Goal: Use online tool/utility: Utilize a website feature to perform a specific function

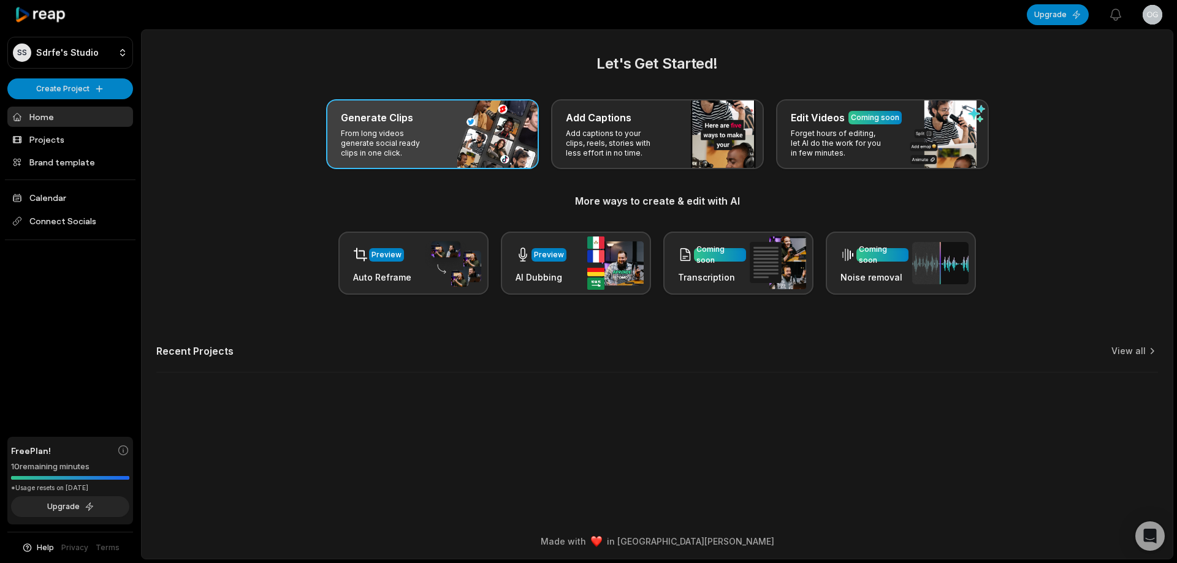
click at [489, 139] on div "Generate Clips From long videos generate social ready clips in one click." at bounding box center [432, 134] width 213 height 70
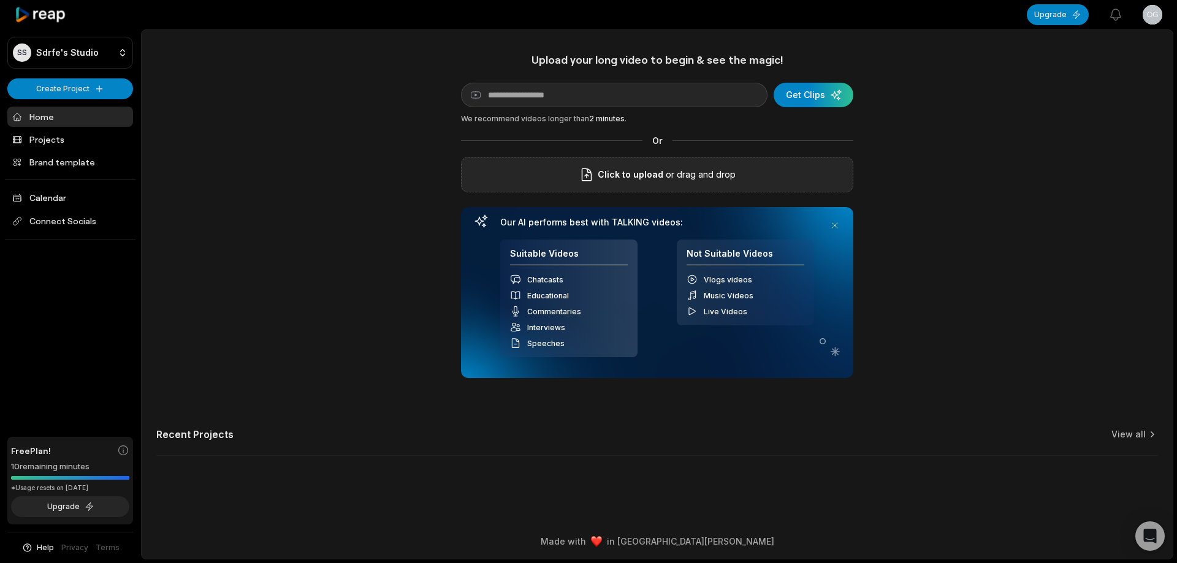
click at [576, 184] on div "Click to upload or drag and drop" at bounding box center [657, 175] width 392 height 36
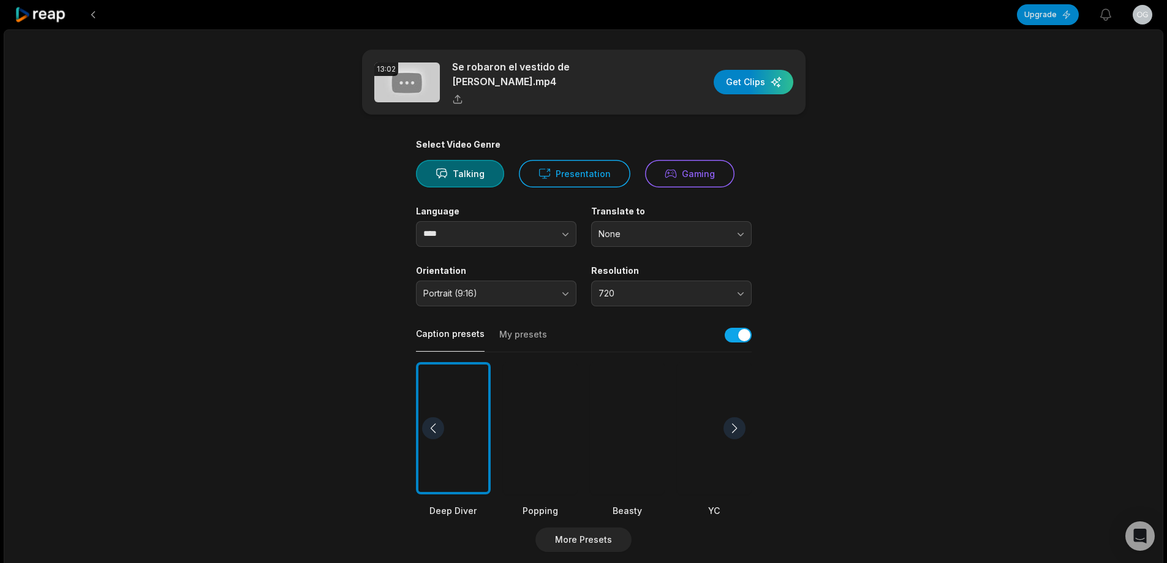
click at [618, 411] on div at bounding box center [627, 428] width 75 height 133
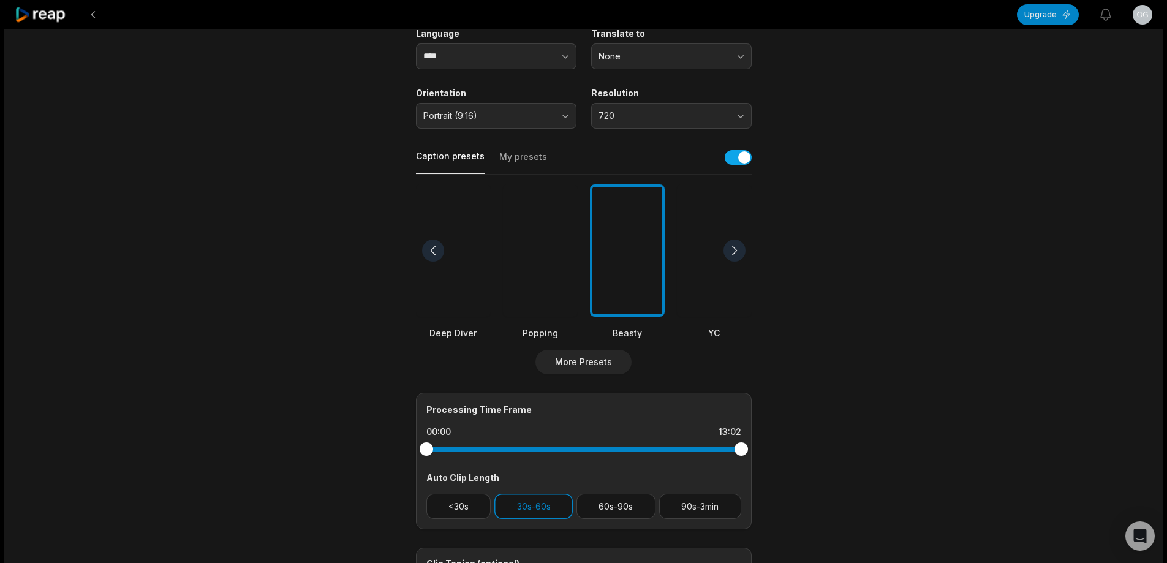
scroll to position [184, 0]
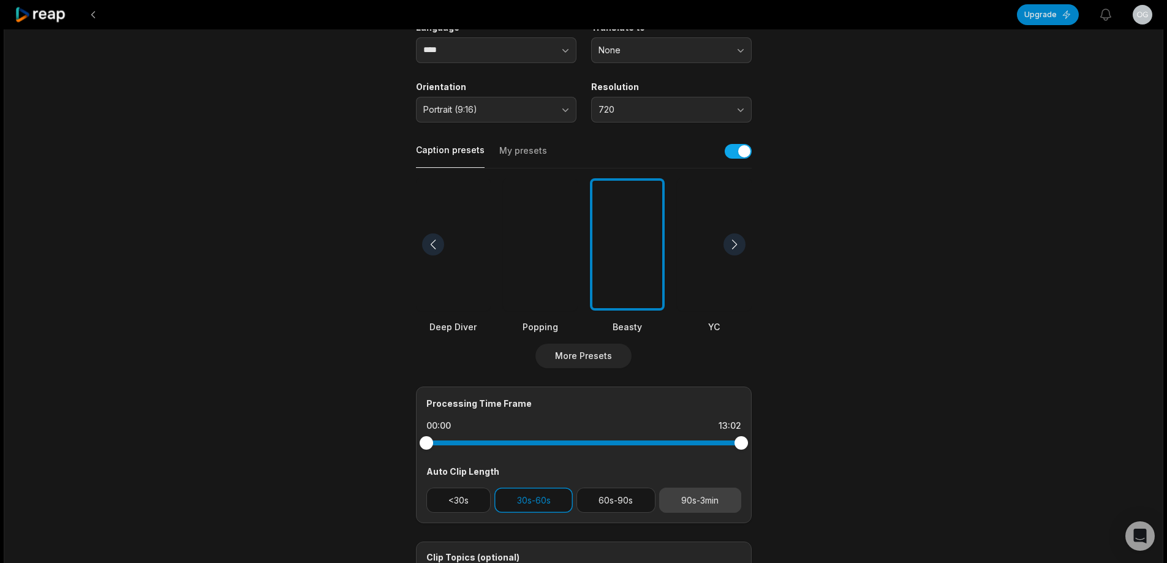
click at [704, 490] on button "90s-3min" at bounding box center [700, 500] width 82 height 25
click at [560, 488] on button "30s-60s" at bounding box center [534, 500] width 78 height 25
drag, startPoint x: 743, startPoint y: 435, endPoint x: 667, endPoint y: 441, distance: 76.2
click at [667, 441] on div at bounding box center [667, 442] width 13 height 13
click at [668, 436] on div at bounding box center [667, 442] width 13 height 13
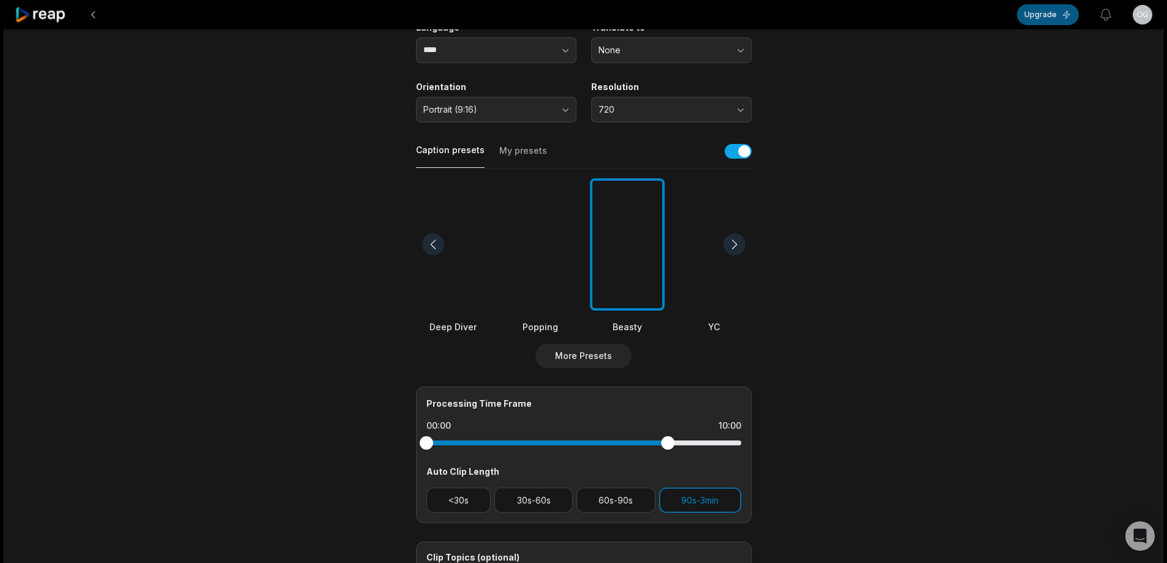
click at [1055, 15] on button "Upgrade" at bounding box center [1048, 14] width 62 height 21
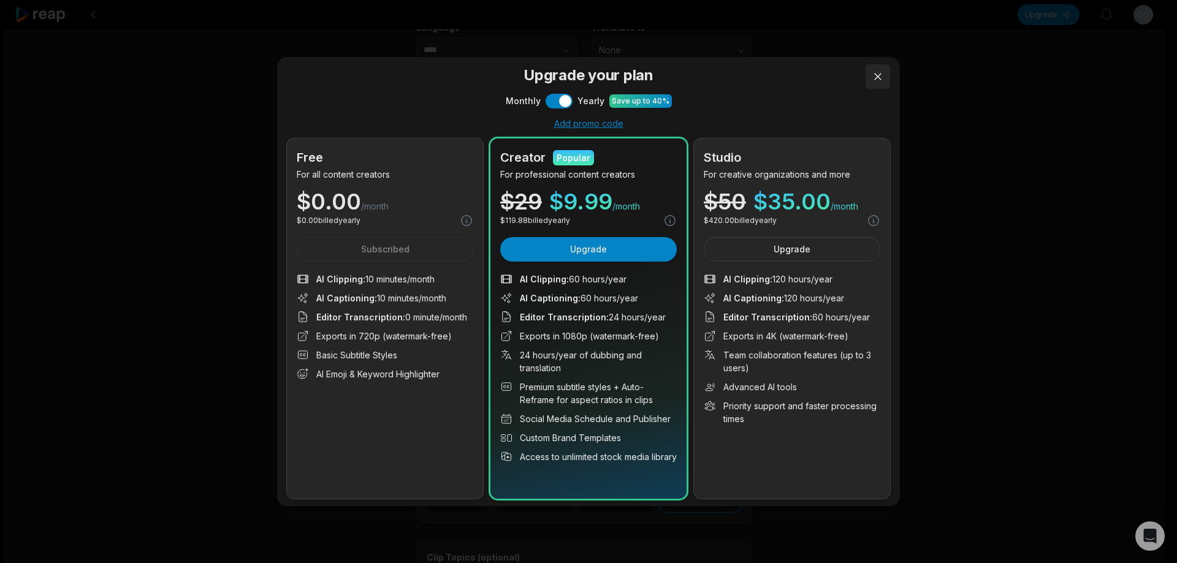
click at [882, 83] on button at bounding box center [877, 76] width 25 height 25
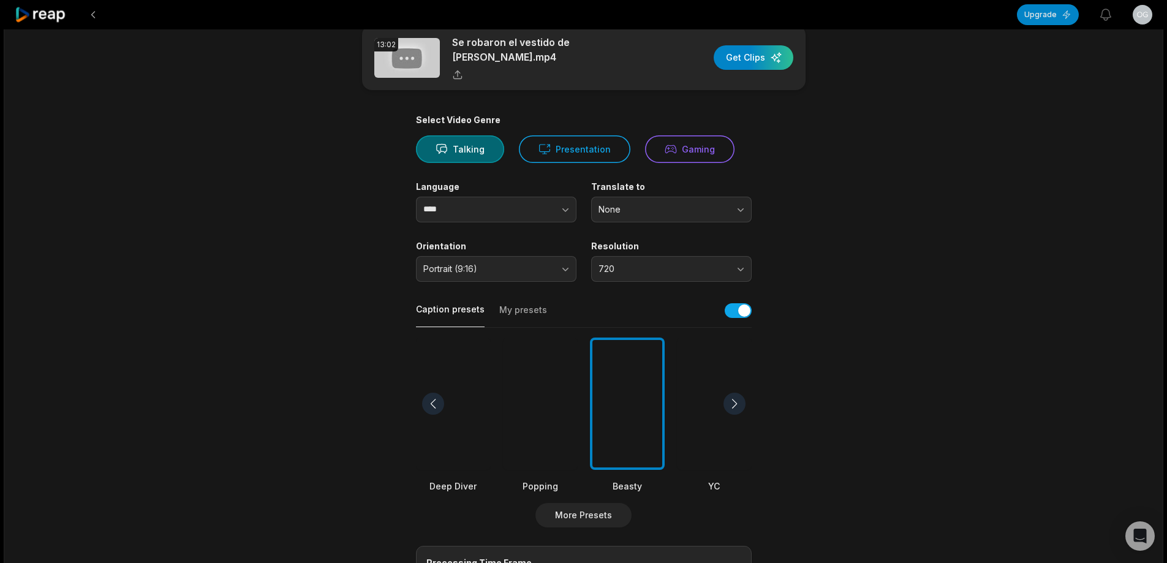
scroll to position [0, 0]
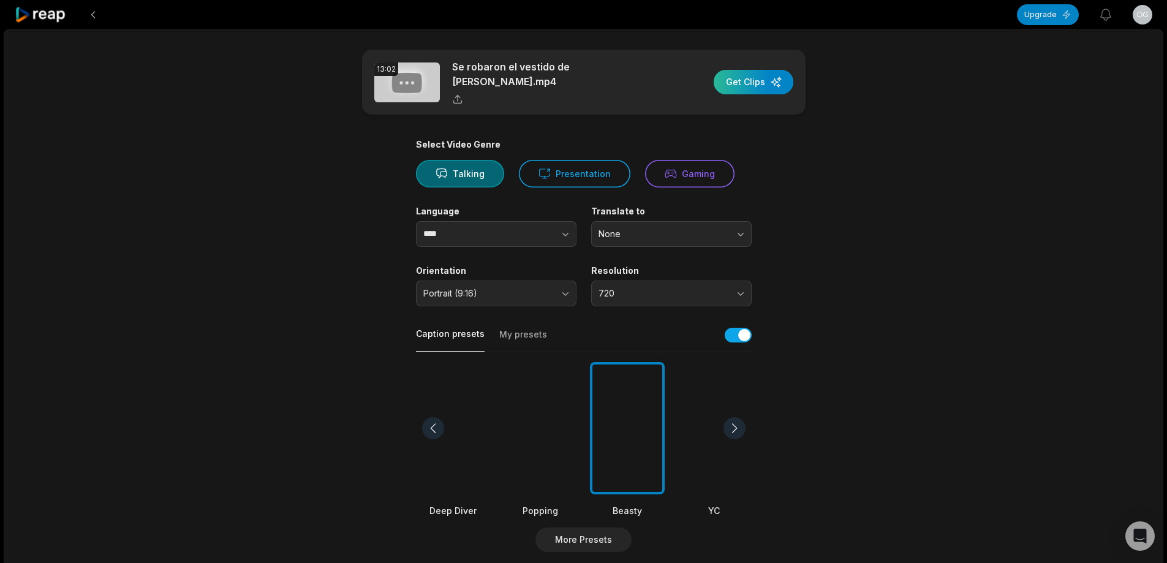
click at [740, 80] on div "button" at bounding box center [754, 82] width 80 height 25
